Goal: Find specific fact: Find specific fact

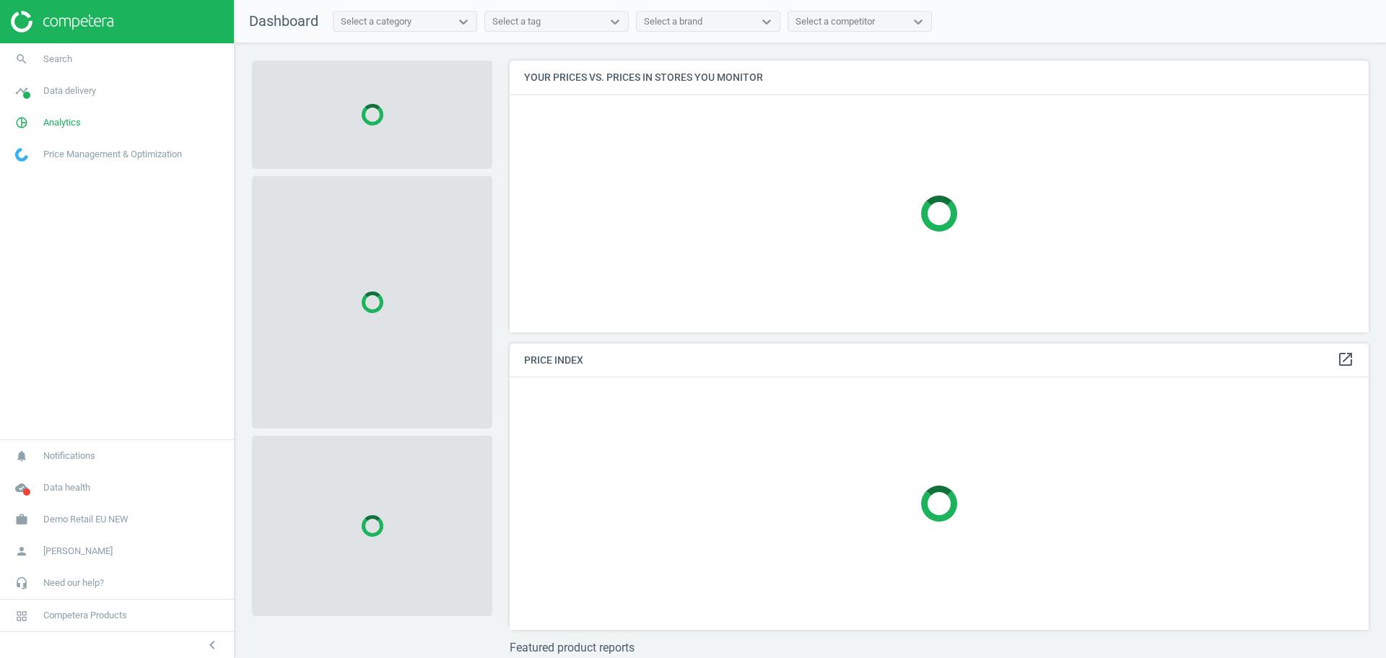
scroll to position [300, 874]
click at [103, 523] on span "Demo Retail EU NEW" at bounding box center [85, 519] width 85 height 13
click at [58, 484] on link "Switch campaign" at bounding box center [117, 477] width 234 height 22
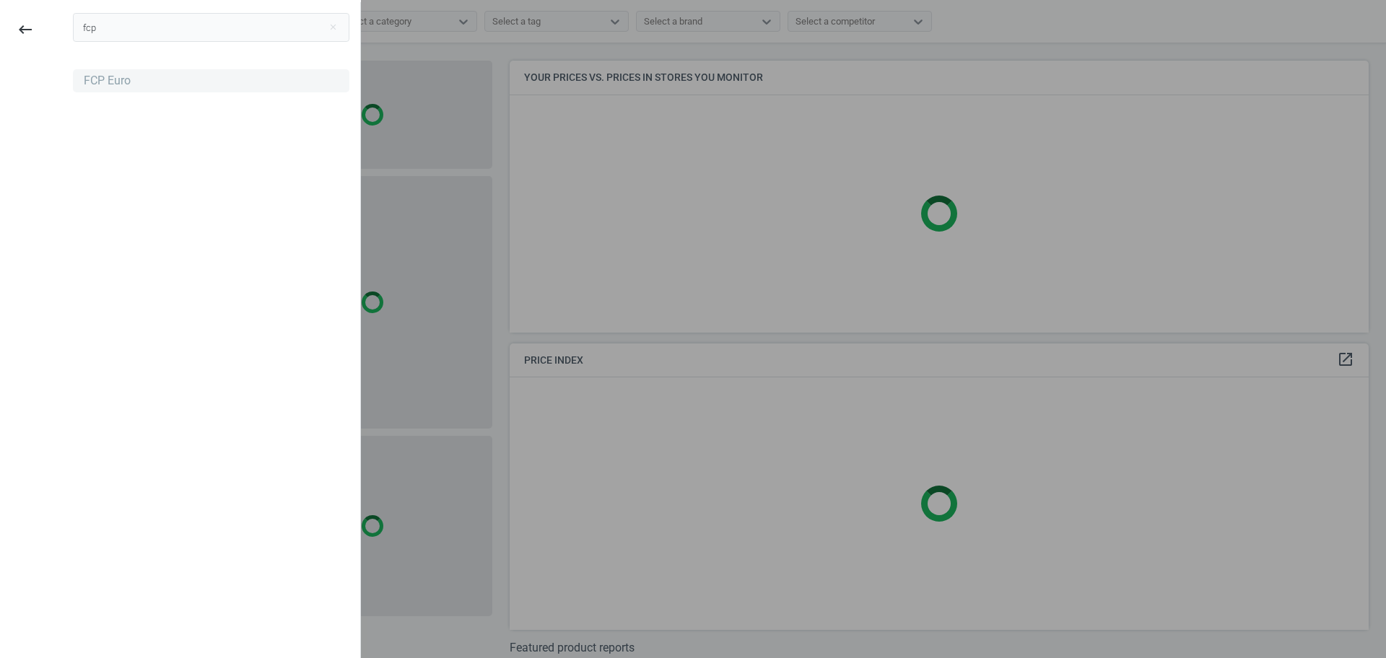
type input "fcp"
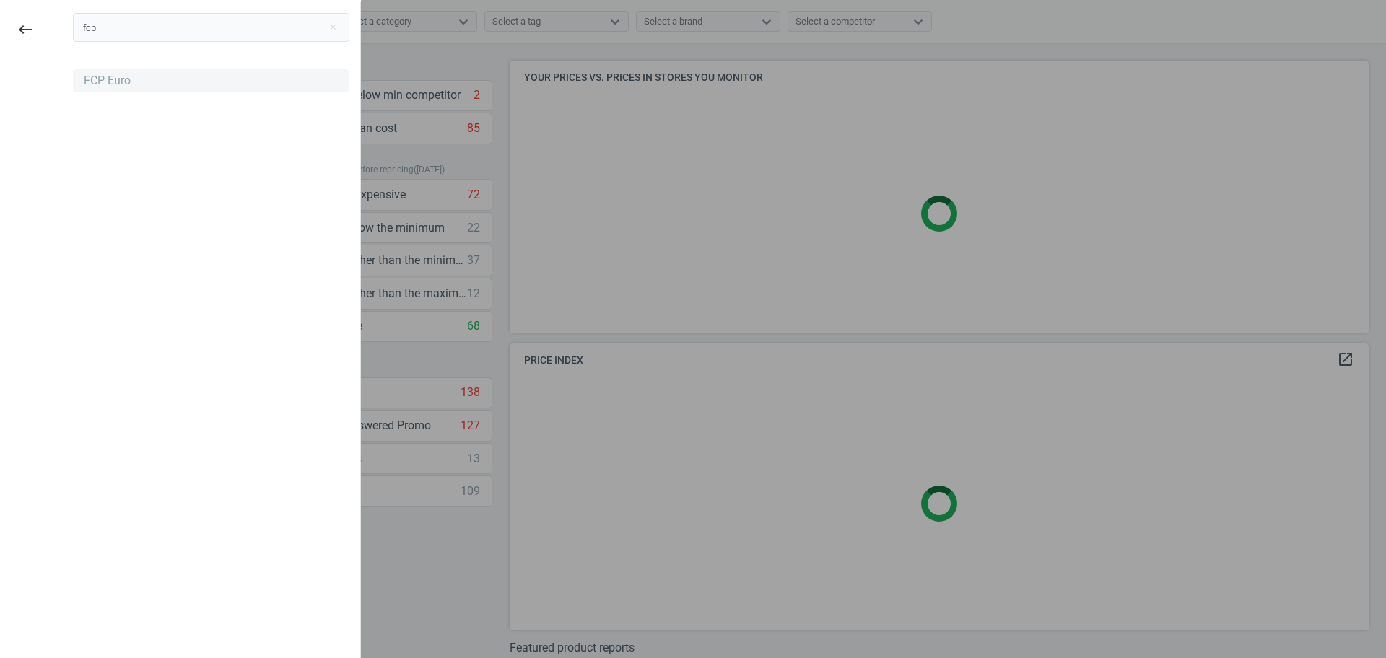
click at [113, 82] on div "FCP Euro" at bounding box center [107, 81] width 47 height 16
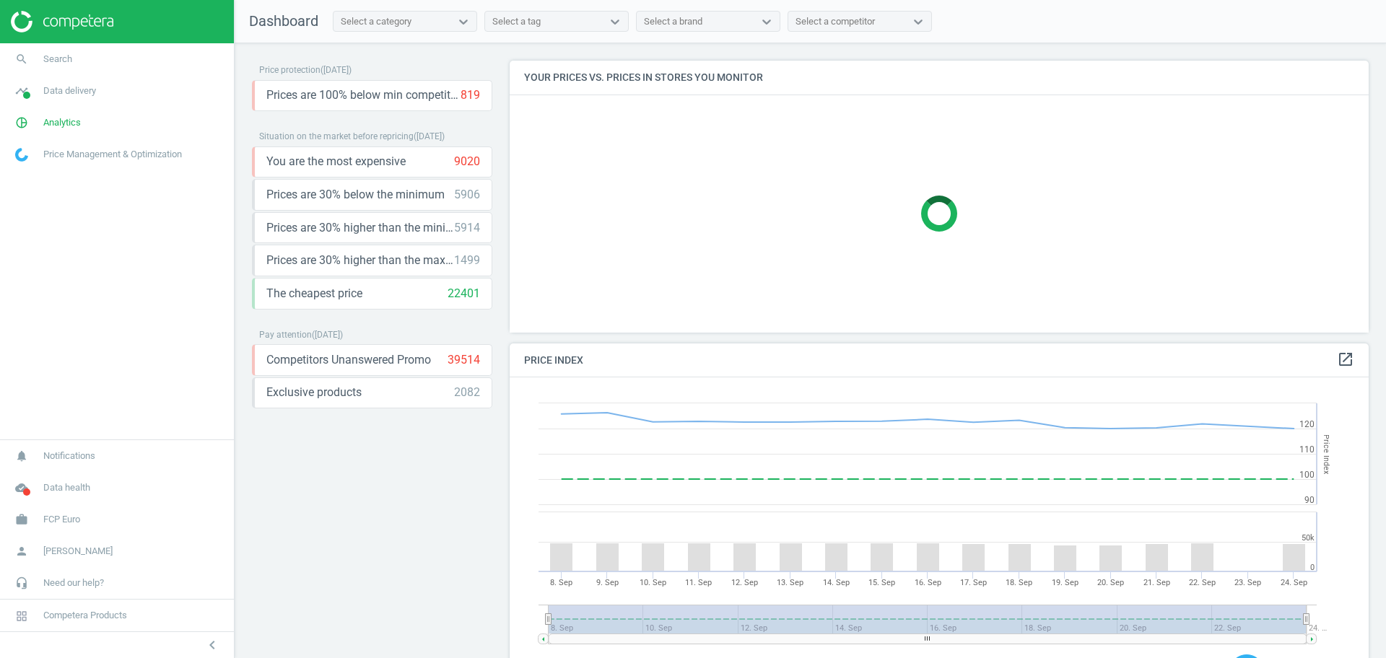
scroll to position [360, 874]
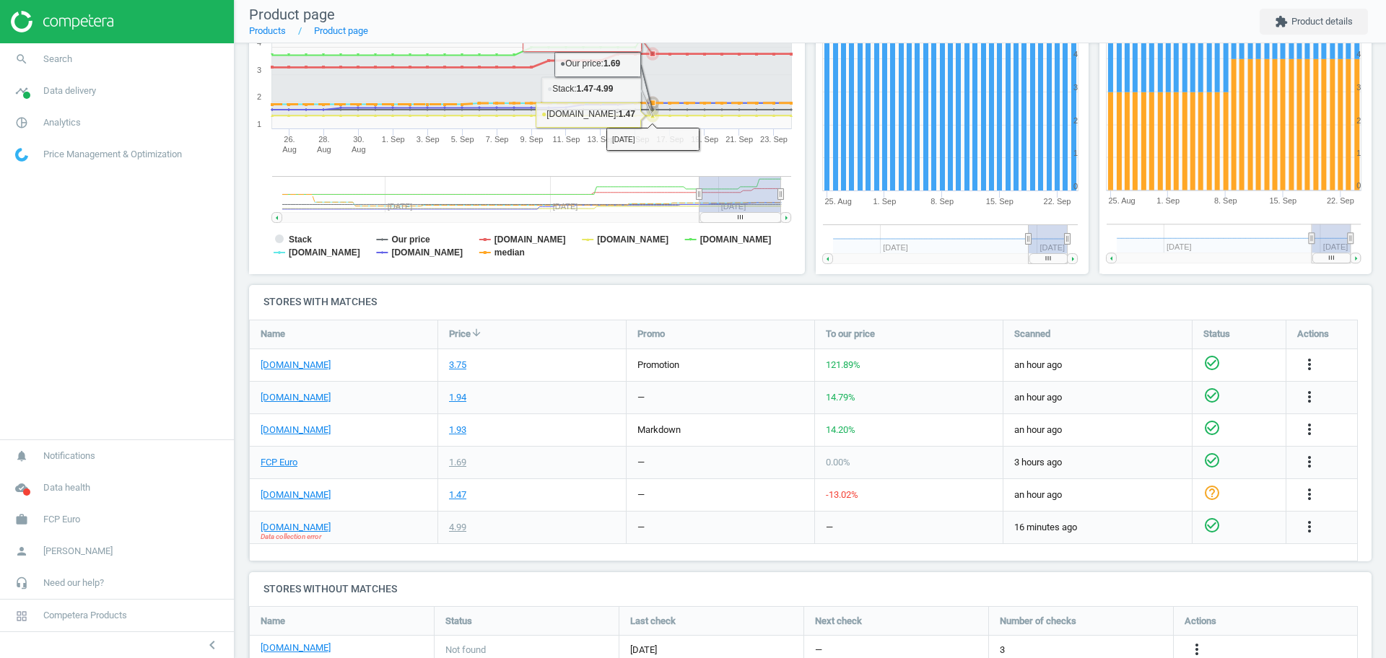
scroll to position [260, 0]
click at [275, 464] on link "FCP Euro" at bounding box center [279, 462] width 37 height 13
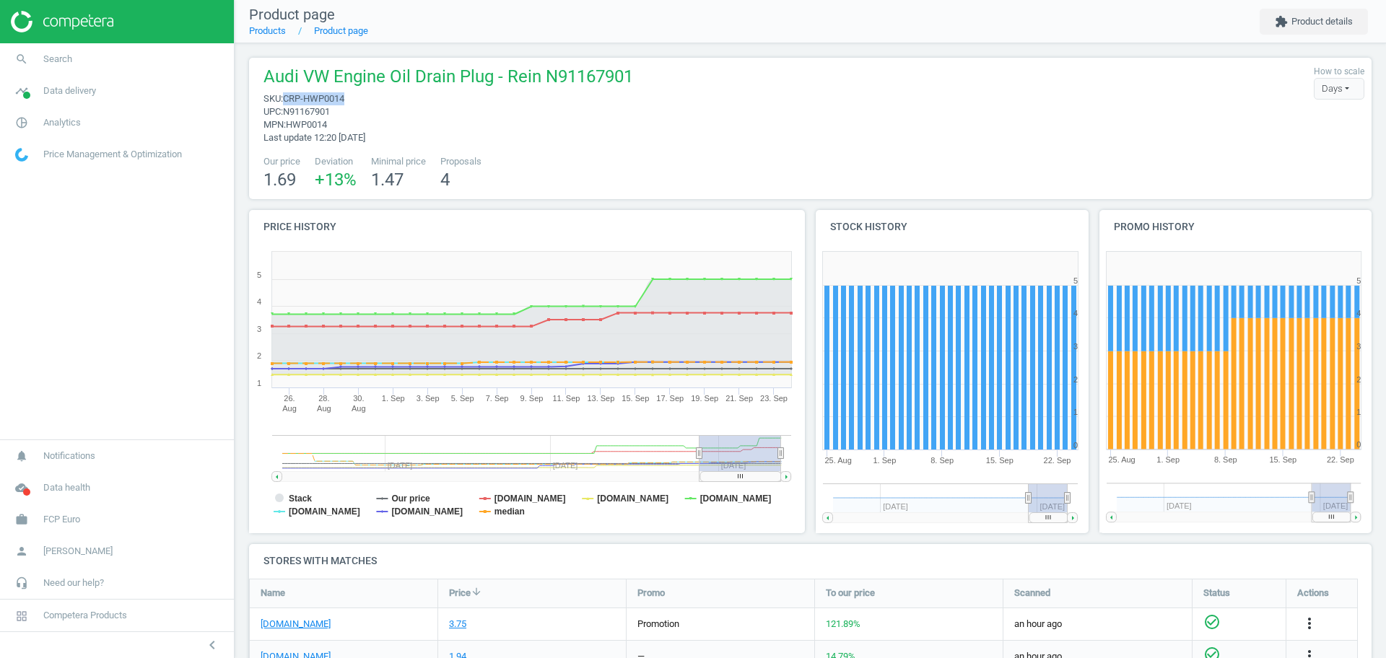
drag, startPoint x: 352, startPoint y: 101, endPoint x: 284, endPoint y: 101, distance: 67.1
click at [284, 101] on span "sku : CRP-HWP0014" at bounding box center [449, 98] width 370 height 13
copy span "CRP-HWP0014"
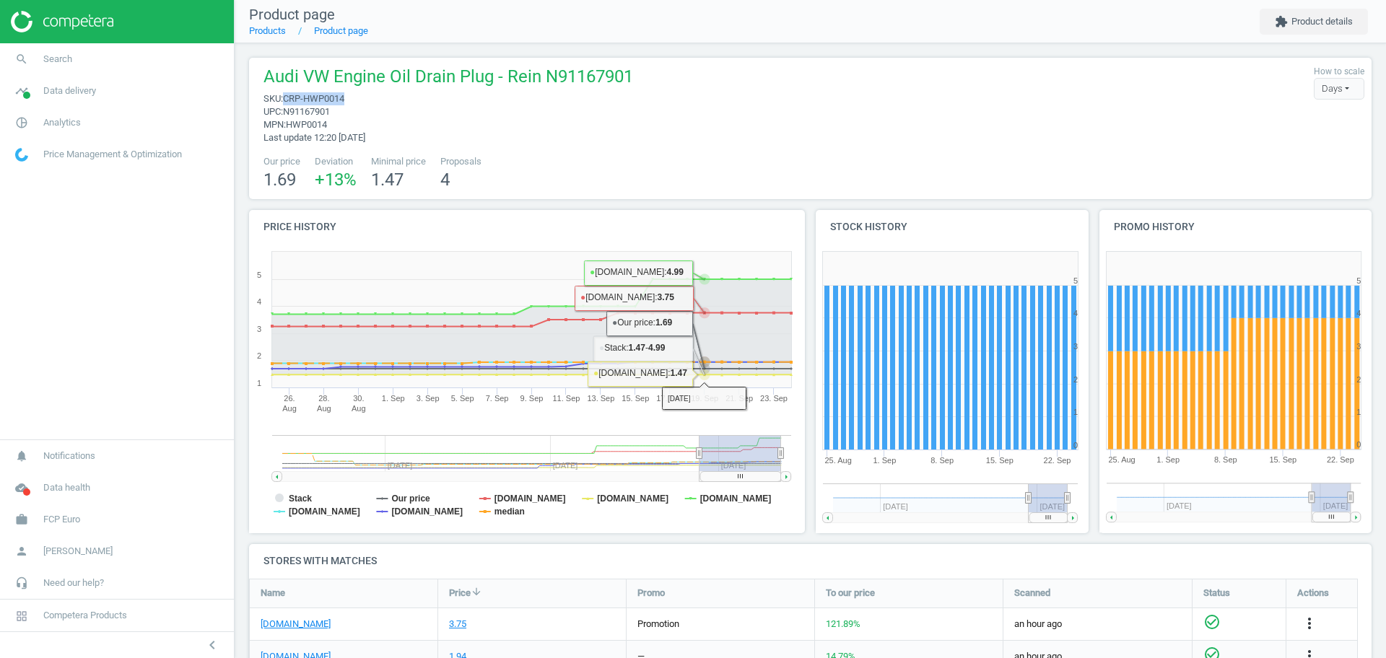
scroll to position [308, 0]
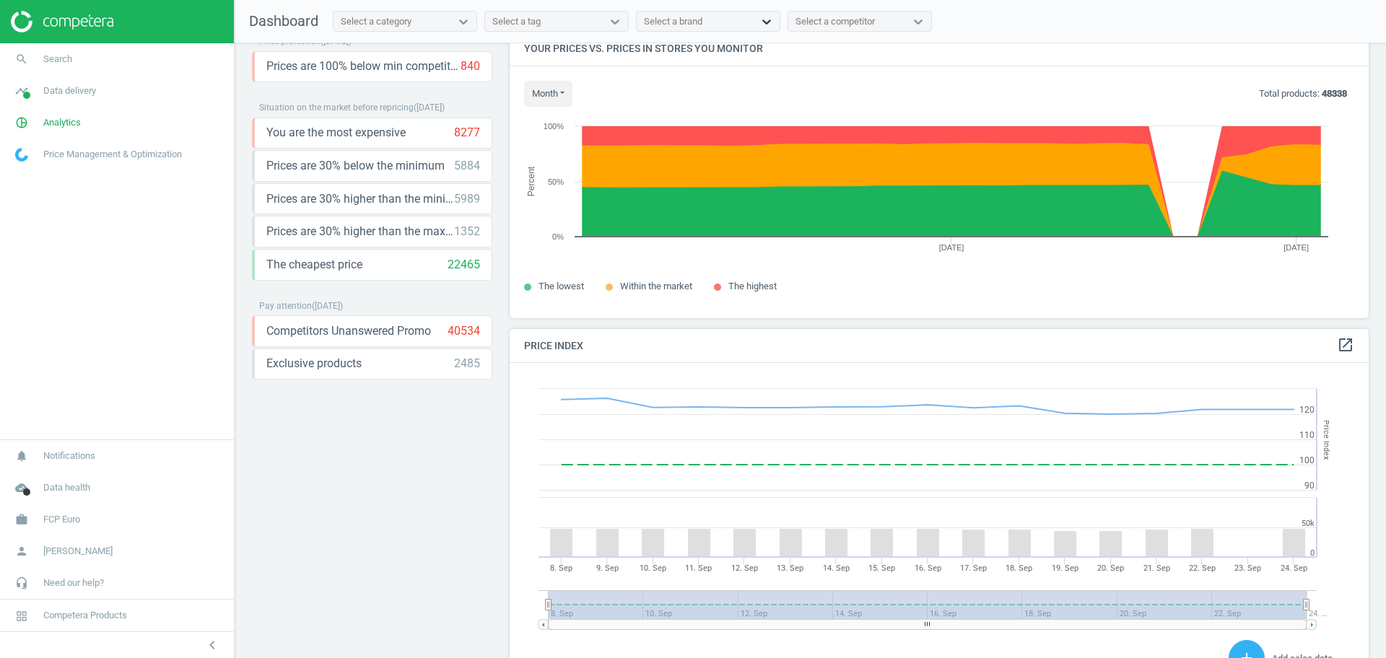
scroll to position [360, 874]
